Goal: Transaction & Acquisition: Purchase product/service

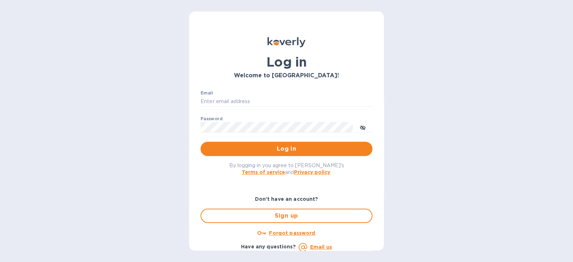
click at [250, 95] on div "Email ​" at bounding box center [287, 104] width 172 height 26
click at [253, 100] on input "Email" at bounding box center [287, 101] width 172 height 11
type input "[PERSON_NAME][EMAIL_ADDRESS][DOMAIN_NAME]"
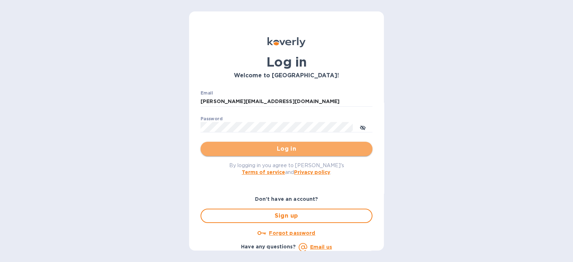
click at [289, 148] on span "Log in" at bounding box center [286, 149] width 161 height 9
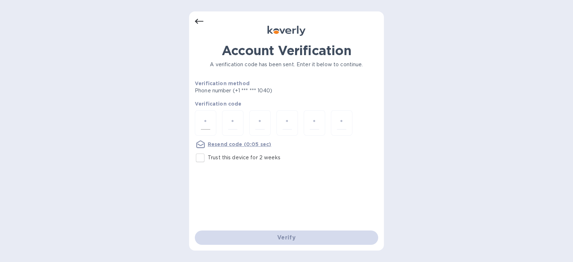
click at [209, 124] on input "number" at bounding box center [205, 122] width 9 height 13
type input "7"
type input "9"
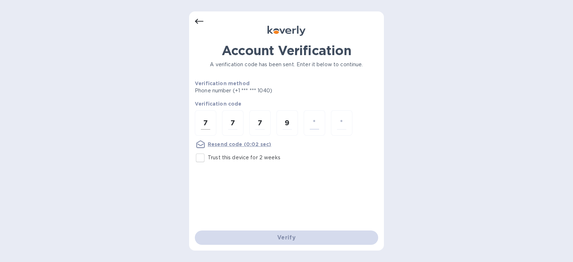
type input "9"
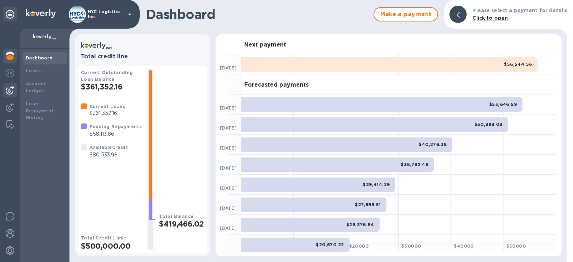
click at [7, 87] on img at bounding box center [10, 90] width 9 height 9
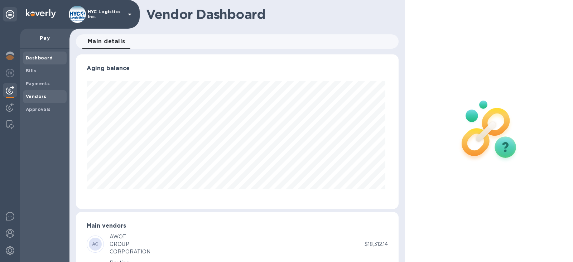
scroll to position [155, 320]
click at [36, 93] on span "Vendors" at bounding box center [36, 96] width 21 height 7
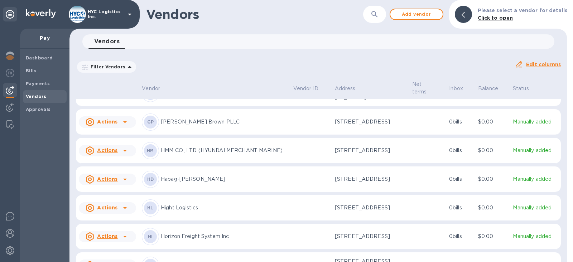
scroll to position [1105, 0]
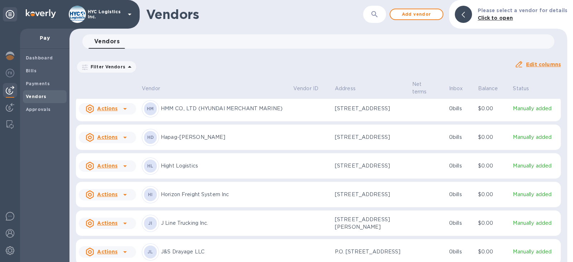
click at [105, 196] on u "Actions" at bounding box center [107, 195] width 20 height 6
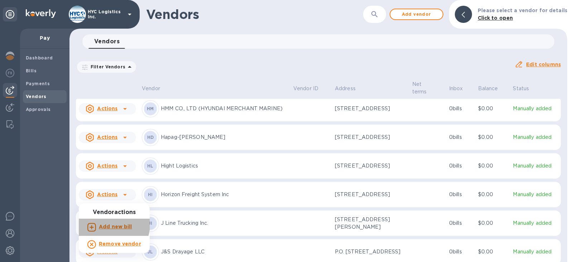
click at [111, 225] on b "Add new bill" at bounding box center [115, 227] width 33 height 6
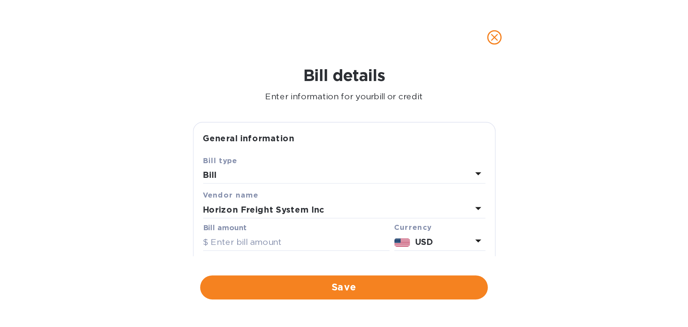
scroll to position [1099, 0]
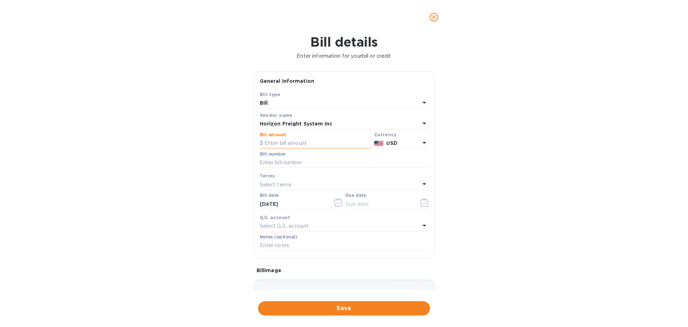
click at [318, 145] on input "text" at bounding box center [315, 143] width 111 height 11
type input "11,538.10"
click at [309, 162] on input "text" at bounding box center [344, 162] width 169 height 11
click at [334, 163] on input "assorted aug" at bounding box center [344, 162] width 169 height 11
click at [308, 161] on input "assorted aug" at bounding box center [344, 162] width 169 height 11
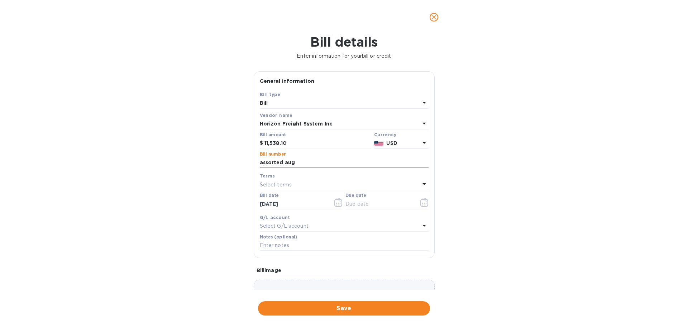
click at [290, 161] on input "assorted aug" at bounding box center [344, 162] width 169 height 11
type input "assorted [DATE]"
click at [383, 185] on div "Select terms" at bounding box center [340, 185] width 160 height 10
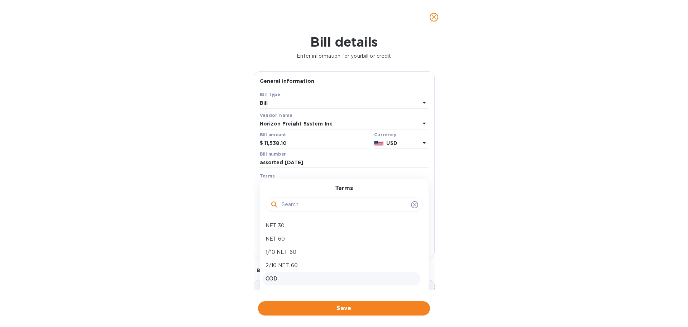
click at [323, 262] on p "COD" at bounding box center [342, 279] width 152 height 8
type input "[DATE]"
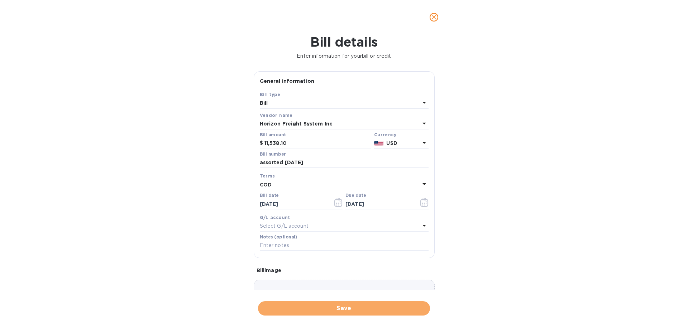
click at [334, 262] on span "Save" at bounding box center [344, 308] width 161 height 9
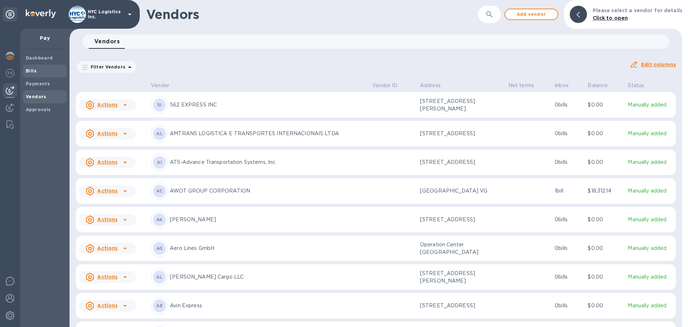
click at [32, 68] on b "Bills" at bounding box center [31, 70] width 11 height 5
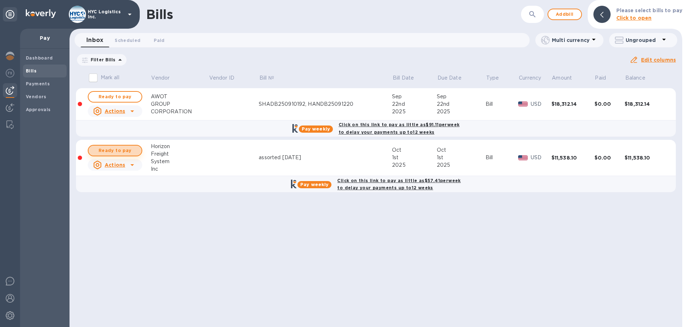
click at [124, 148] on span "Ready to pay" at bounding box center [115, 150] width 42 height 9
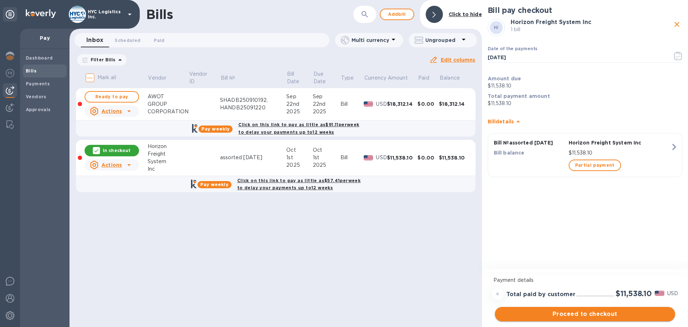
click at [571, 262] on span "Proceed to checkout" at bounding box center [585, 314] width 169 height 9
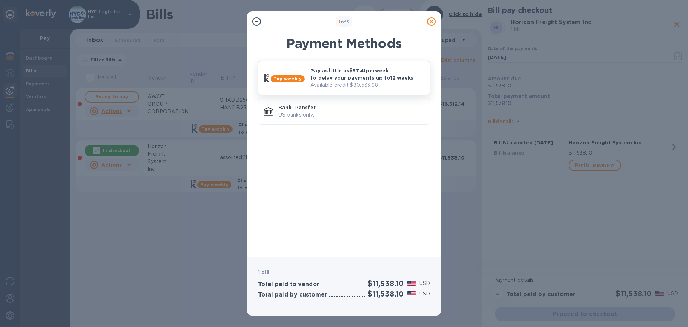
click at [336, 75] on p "Pay as little as $57.41 per week to delay your payments up to 12 weeks" at bounding box center [367, 74] width 114 height 14
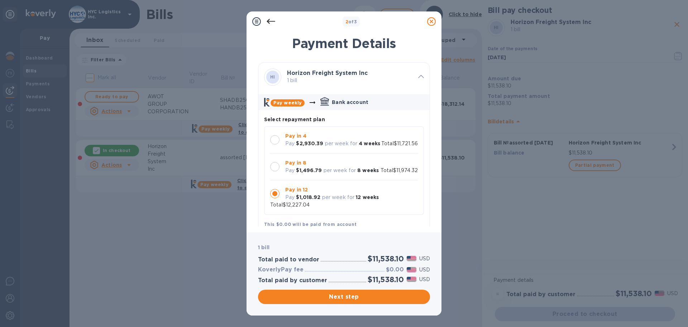
scroll to position [7, 0]
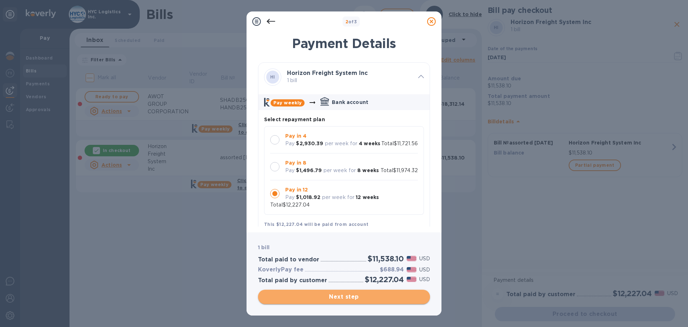
click at [352, 262] on span "Next step" at bounding box center [344, 296] width 161 height 9
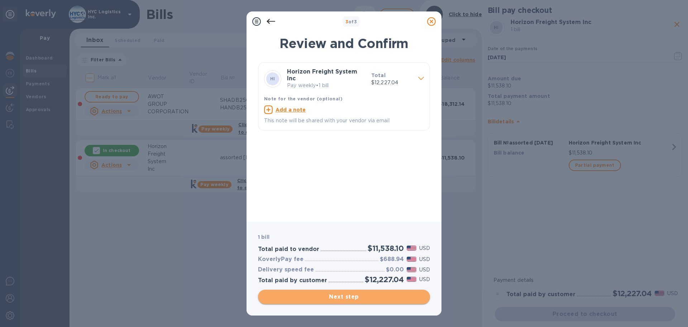
click at [348, 262] on span "Next step" at bounding box center [344, 296] width 161 height 9
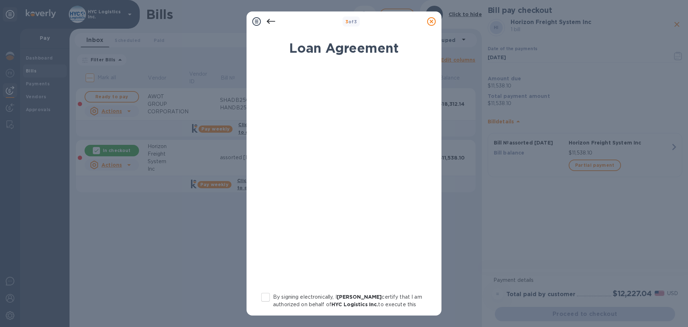
click at [265, 262] on input "By signing electronically, I [PERSON_NAME] certify that I am authorized on beha…" at bounding box center [265, 297] width 15 height 15
checkbox input "true"
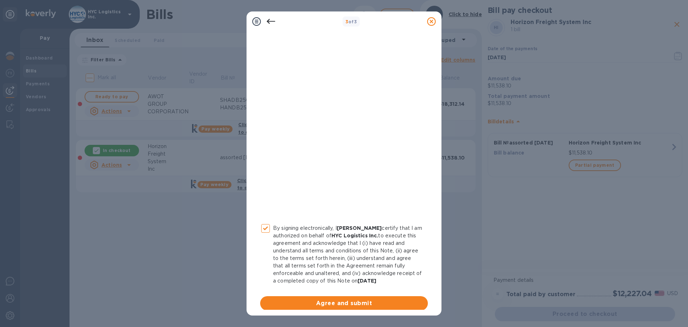
scroll to position [74, 0]
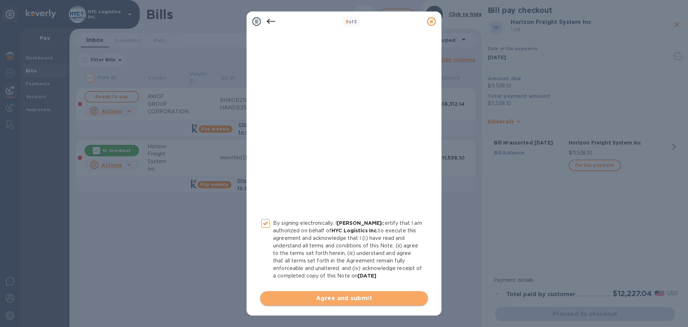
click at [355, 262] on span "Agree and submit" at bounding box center [344, 298] width 156 height 9
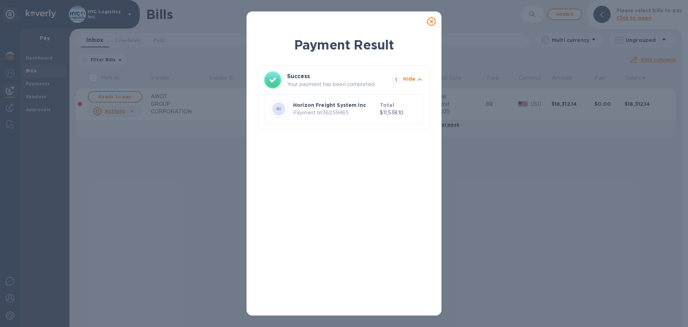
click at [340, 113] on p "Payment № 36259465" at bounding box center [335, 113] width 84 height 8
copy p "36259465"
